Goal: Information Seeking & Learning: Learn about a topic

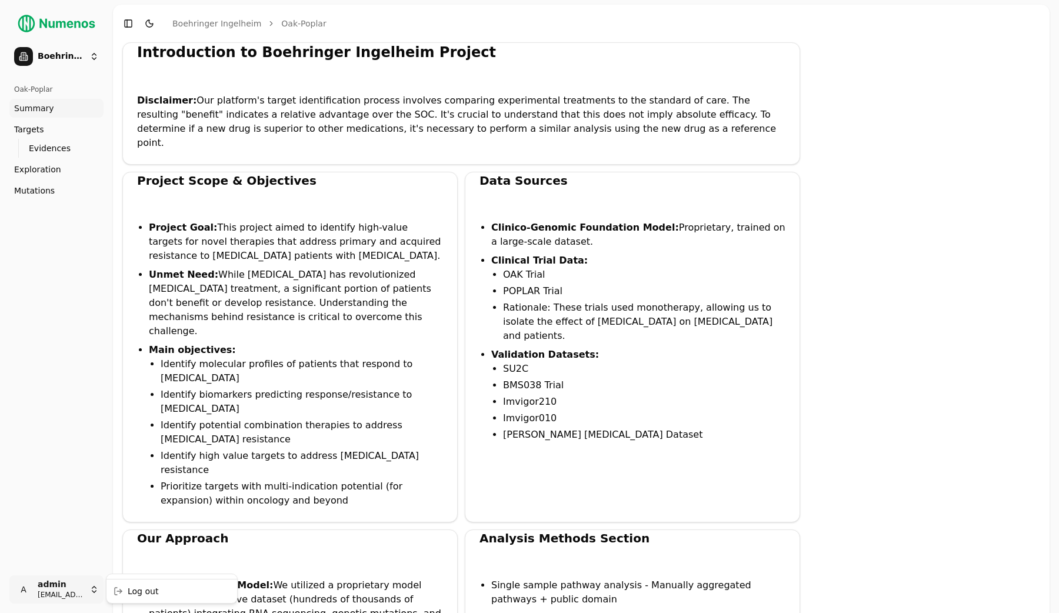
click at [139, 593] on div "Log out" at bounding box center [172, 591] width 126 height 19
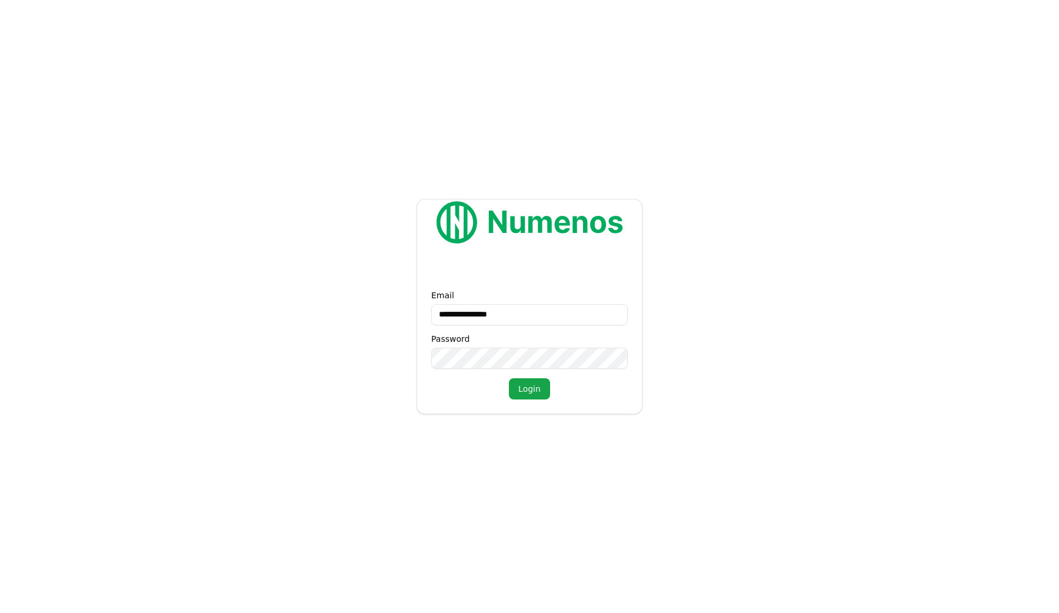
click at [551, 316] on input "**********" at bounding box center [529, 314] width 197 height 21
type input "*"
type input "**********"
click at [509, 378] on button "Login" at bounding box center [529, 388] width 41 height 21
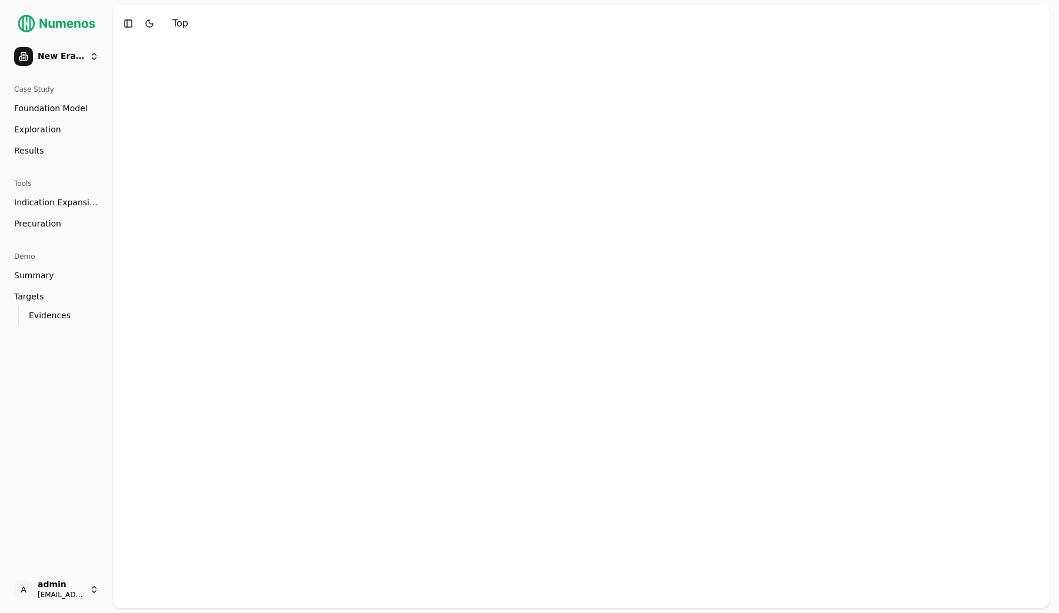
click at [75, 137] on link "Exploration" at bounding box center [56, 129] width 94 height 19
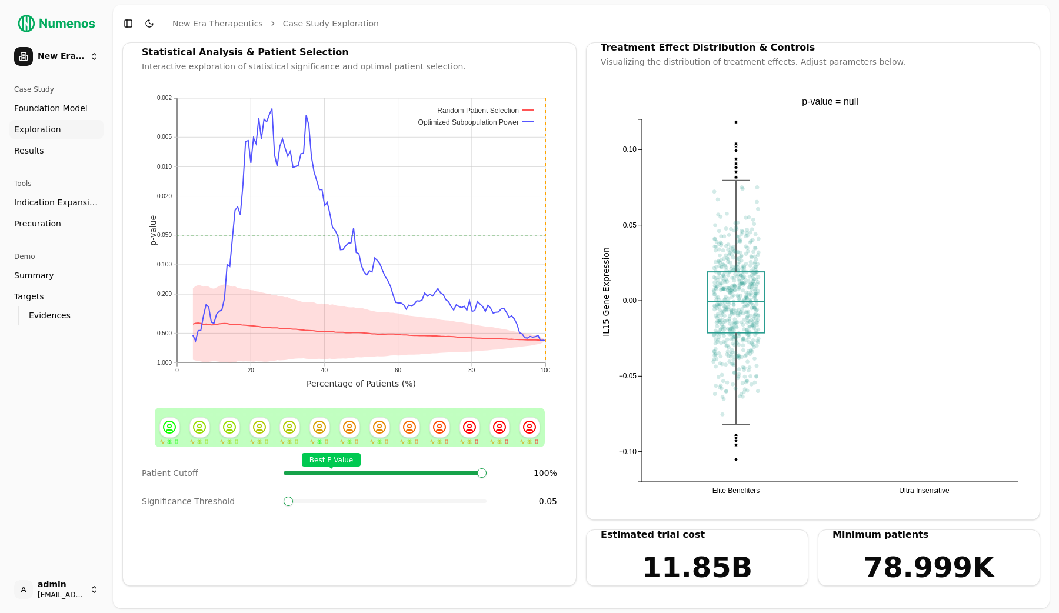
click at [72, 151] on link "Results" at bounding box center [56, 150] width 94 height 19
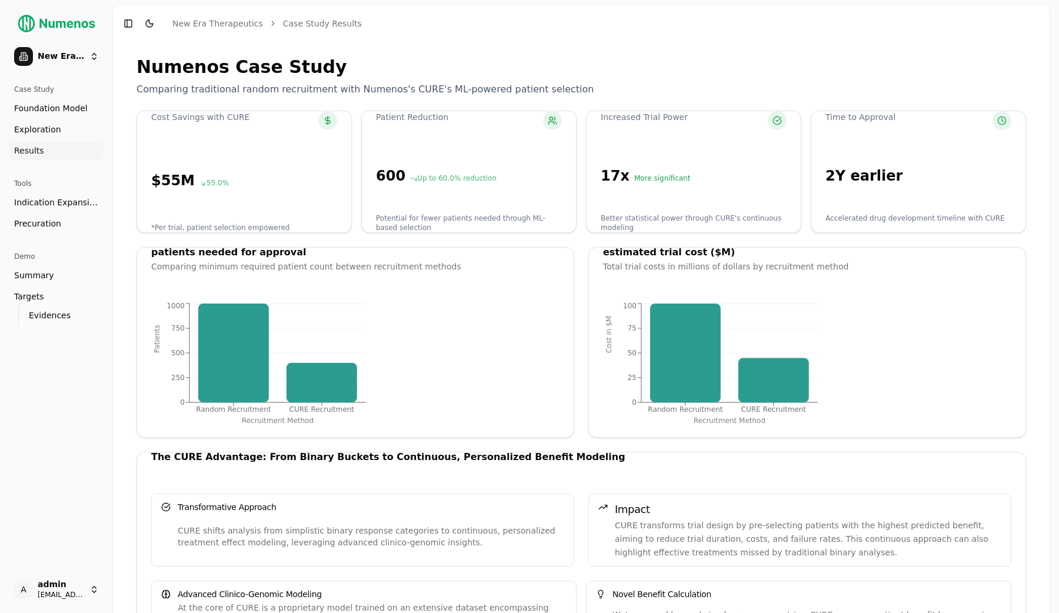
click at [40, 199] on span "Indication Expansion" at bounding box center [56, 203] width 85 height 12
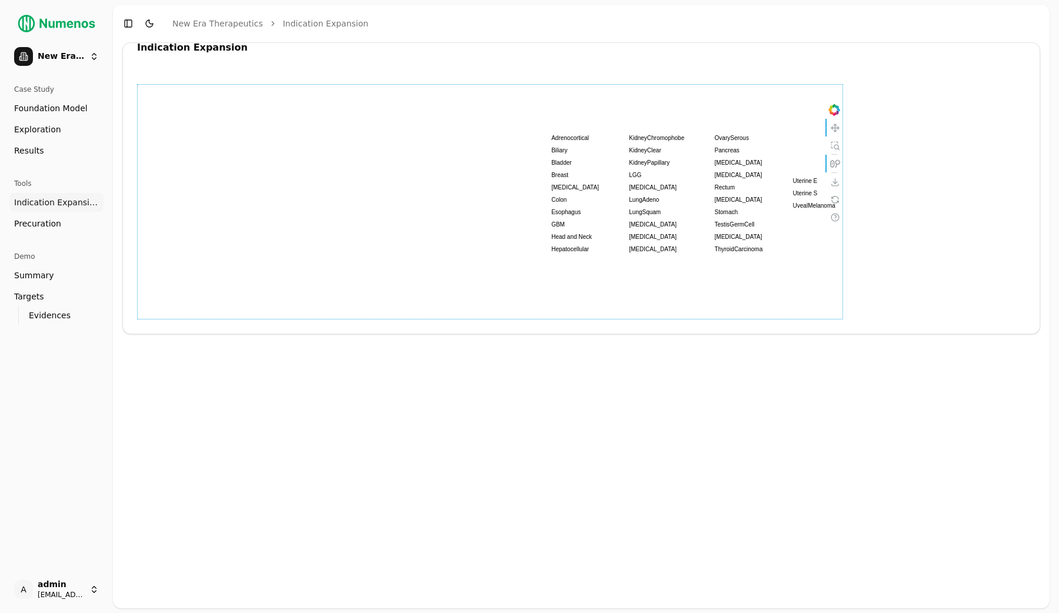
click at [564, 221] on div "GBM" at bounding box center [558, 224] width 14 height 6
click at [40, 227] on span "Precuration" at bounding box center [37, 224] width 47 height 12
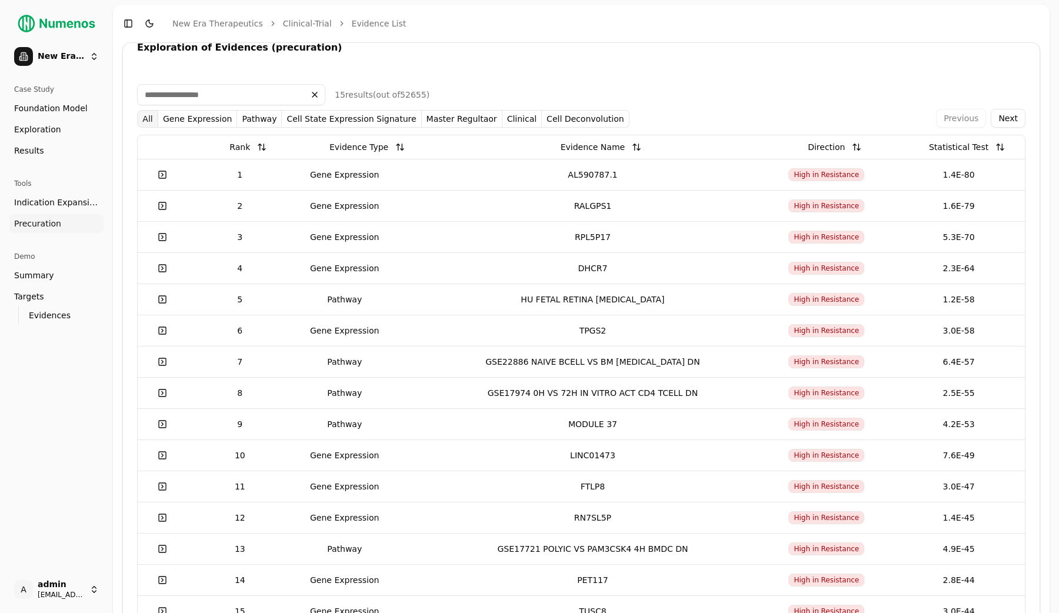
click at [42, 271] on span "Summary" at bounding box center [34, 276] width 40 height 12
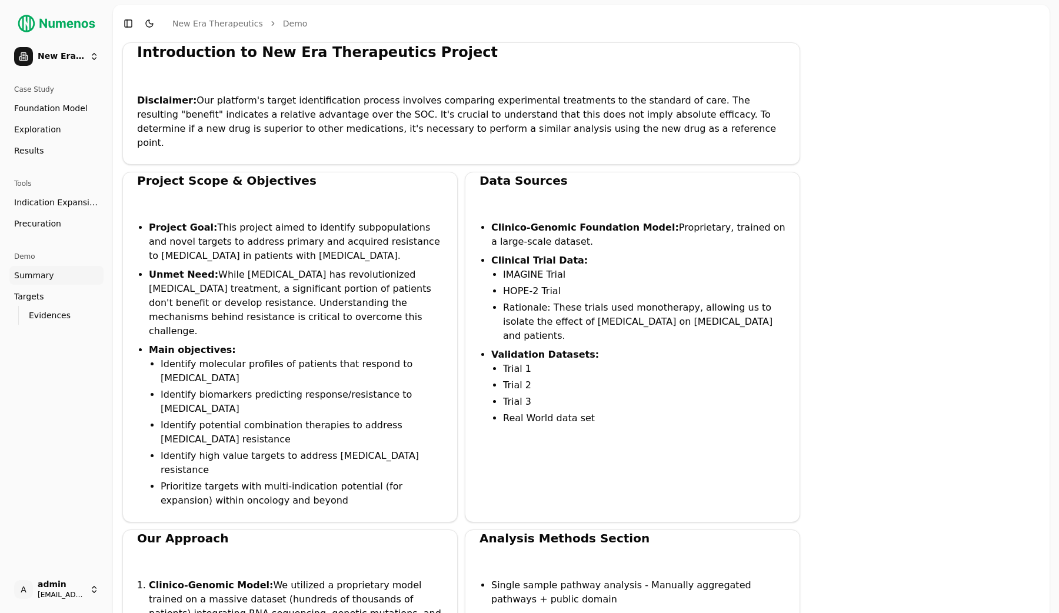
click at [43, 298] on link "Targets" at bounding box center [56, 296] width 94 height 19
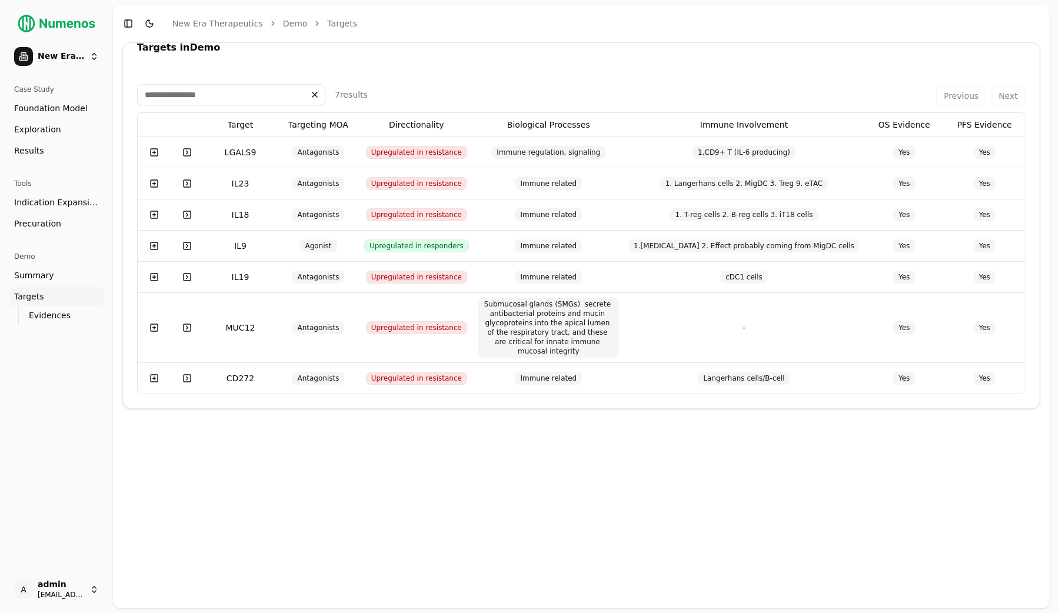
click at [68, 318] on link "Evidences" at bounding box center [56, 315] width 65 height 16
